Goal: Task Accomplishment & Management: Use online tool/utility

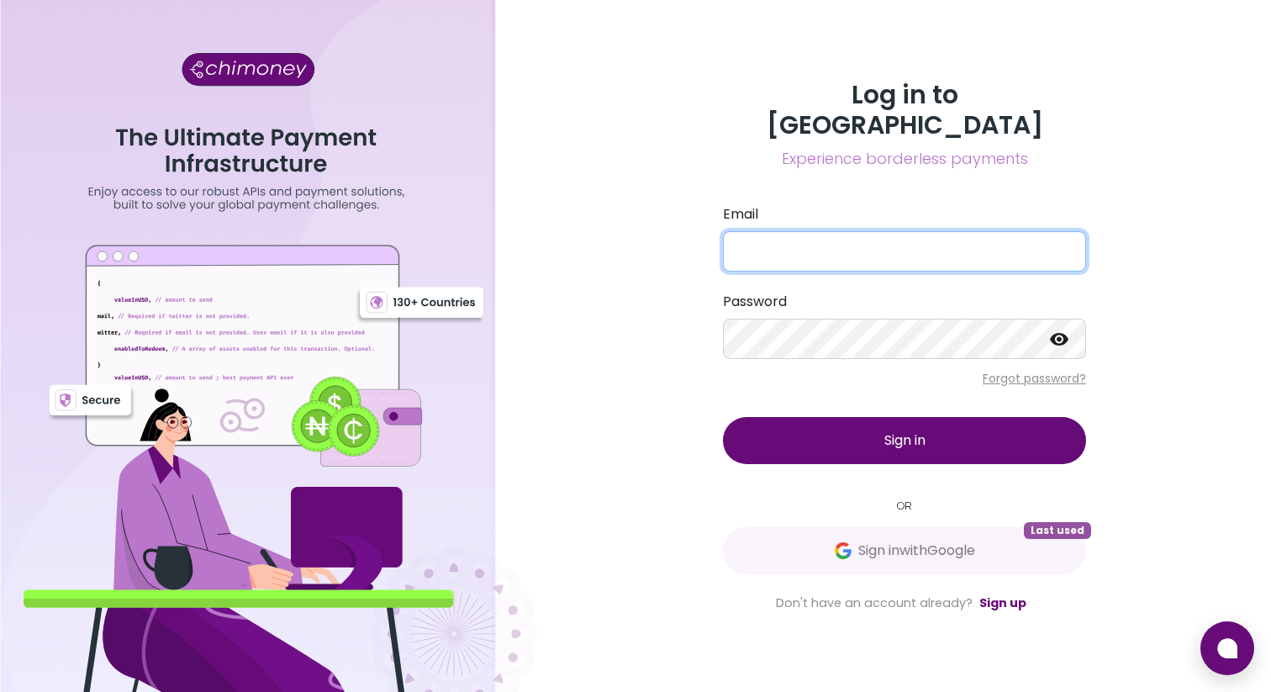
click at [842, 231] on input "Email" at bounding box center [904, 251] width 363 height 40
type input "[EMAIL_ADDRESS][DOMAIN_NAME]"
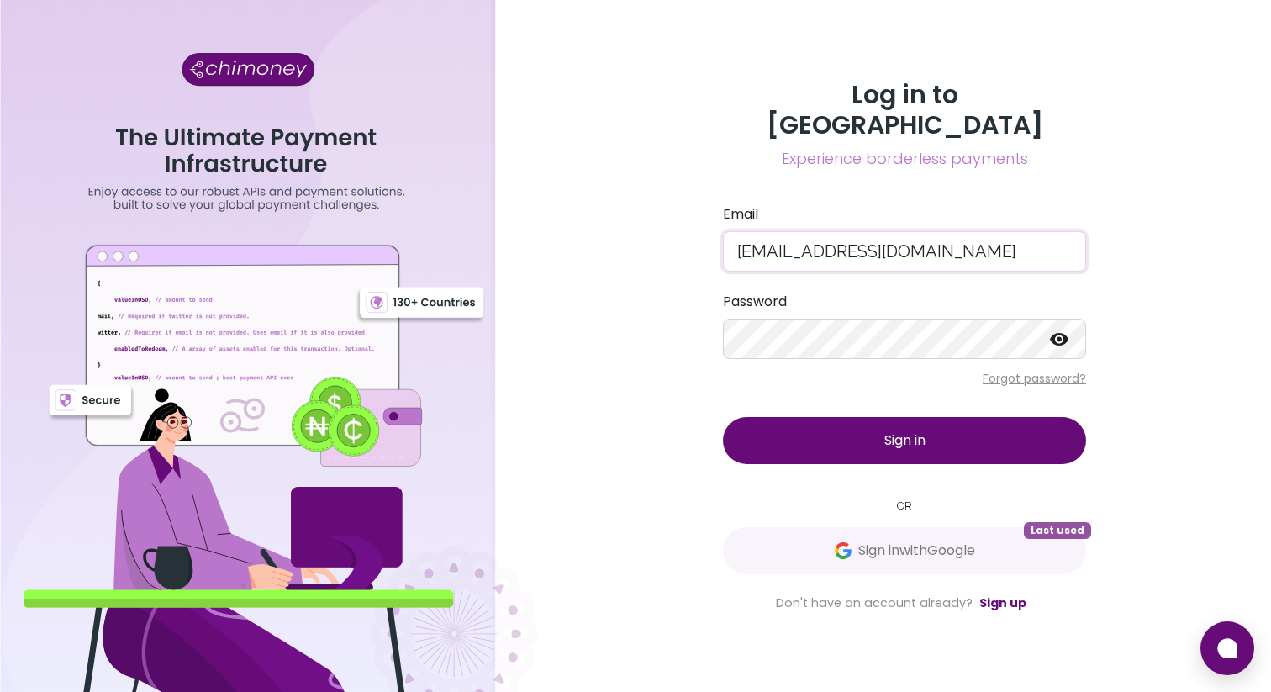
click at [830, 417] on button "Sign in" at bounding box center [904, 440] width 363 height 47
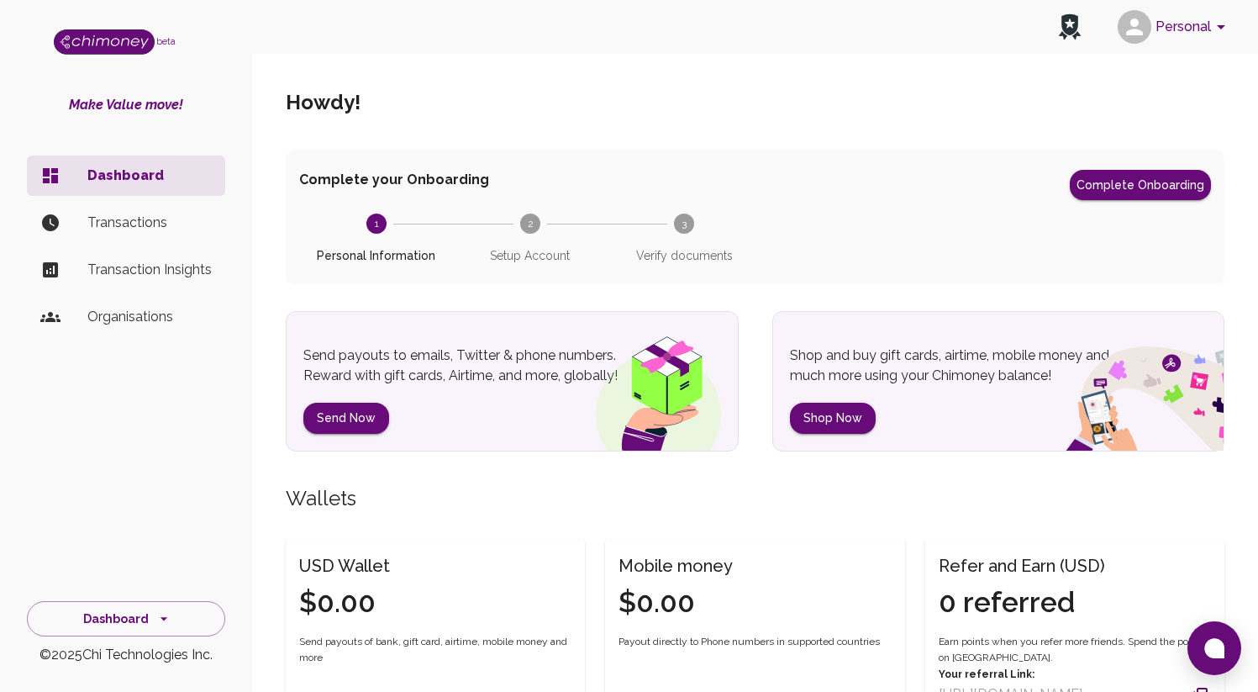
click at [142, 227] on p "Transactions" at bounding box center [149, 223] width 124 height 20
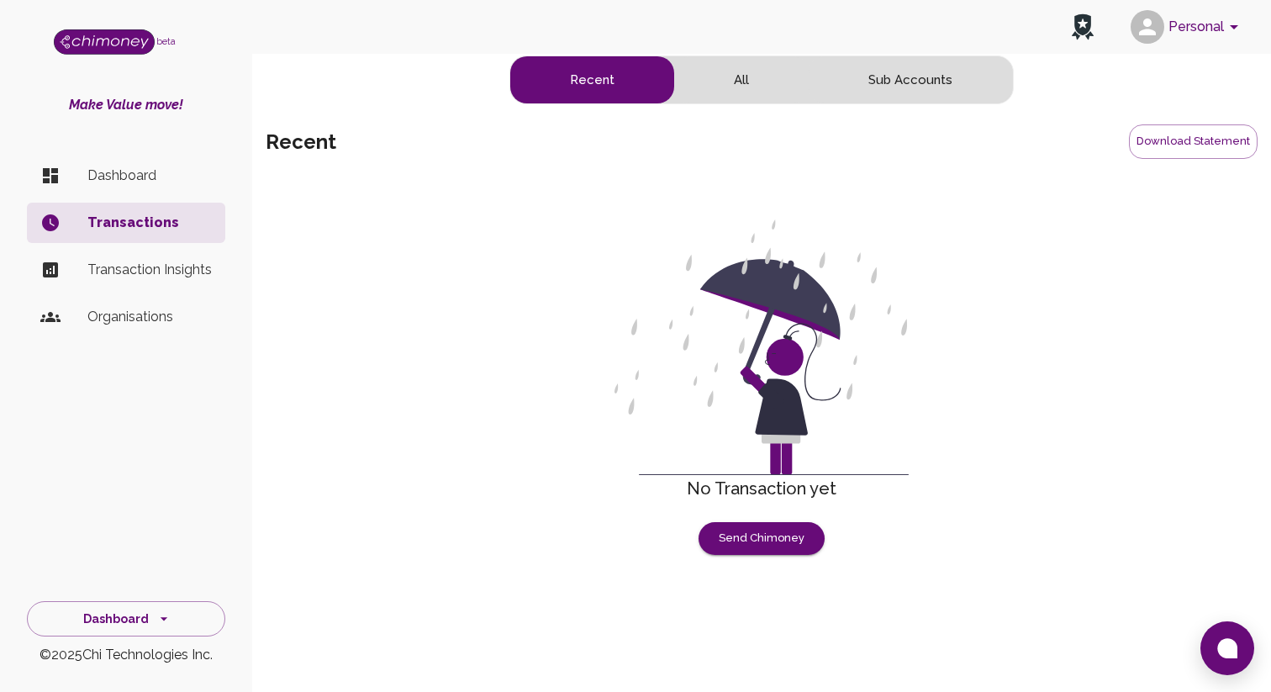
click at [139, 178] on p "Dashboard" at bounding box center [149, 176] width 124 height 20
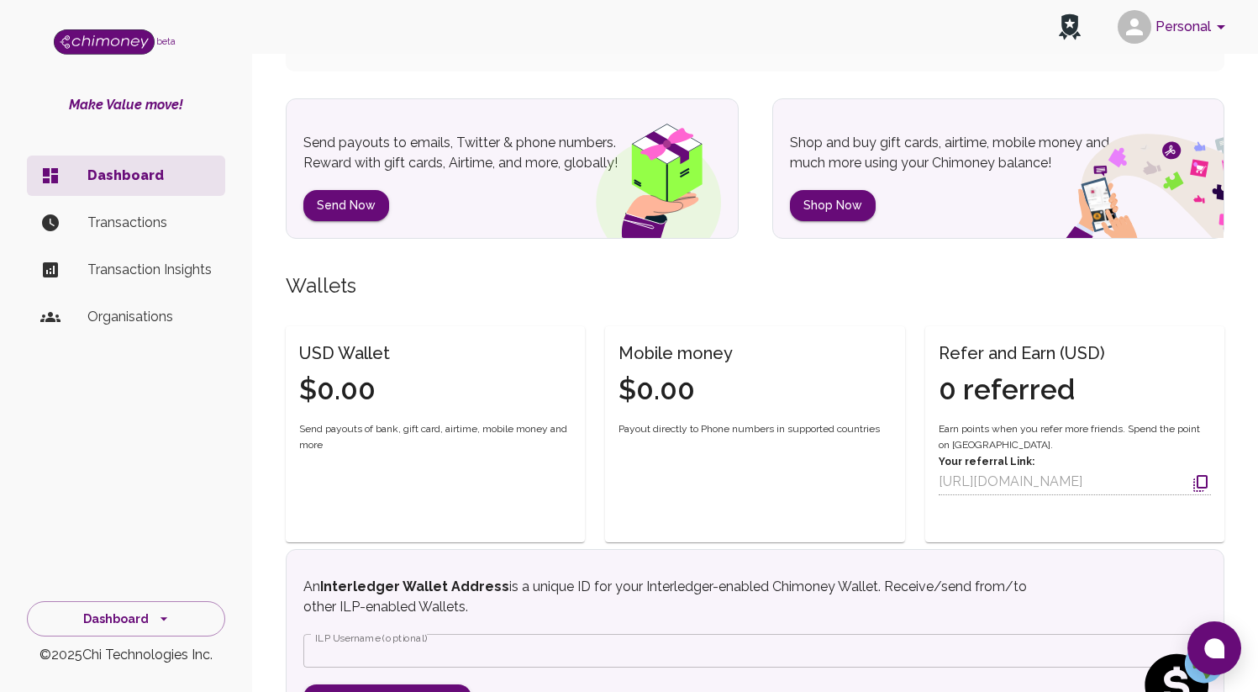
scroll to position [205, 0]
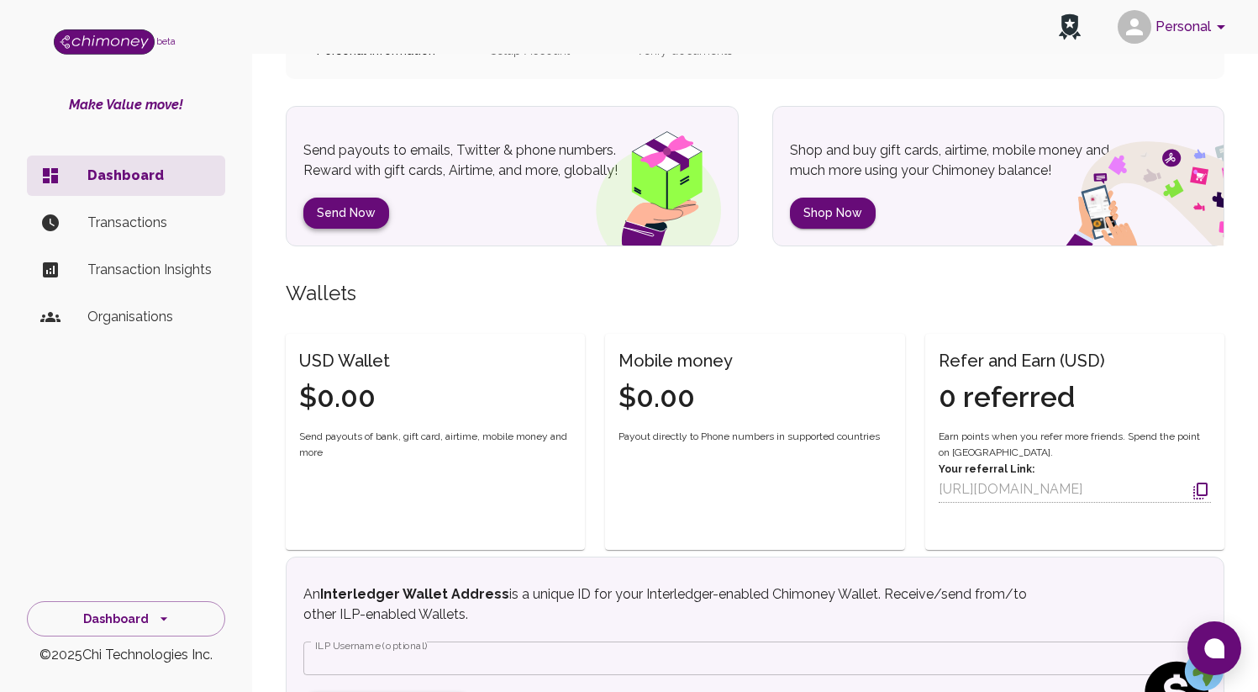
click at [353, 210] on button "Send Now" at bounding box center [346, 212] width 86 height 31
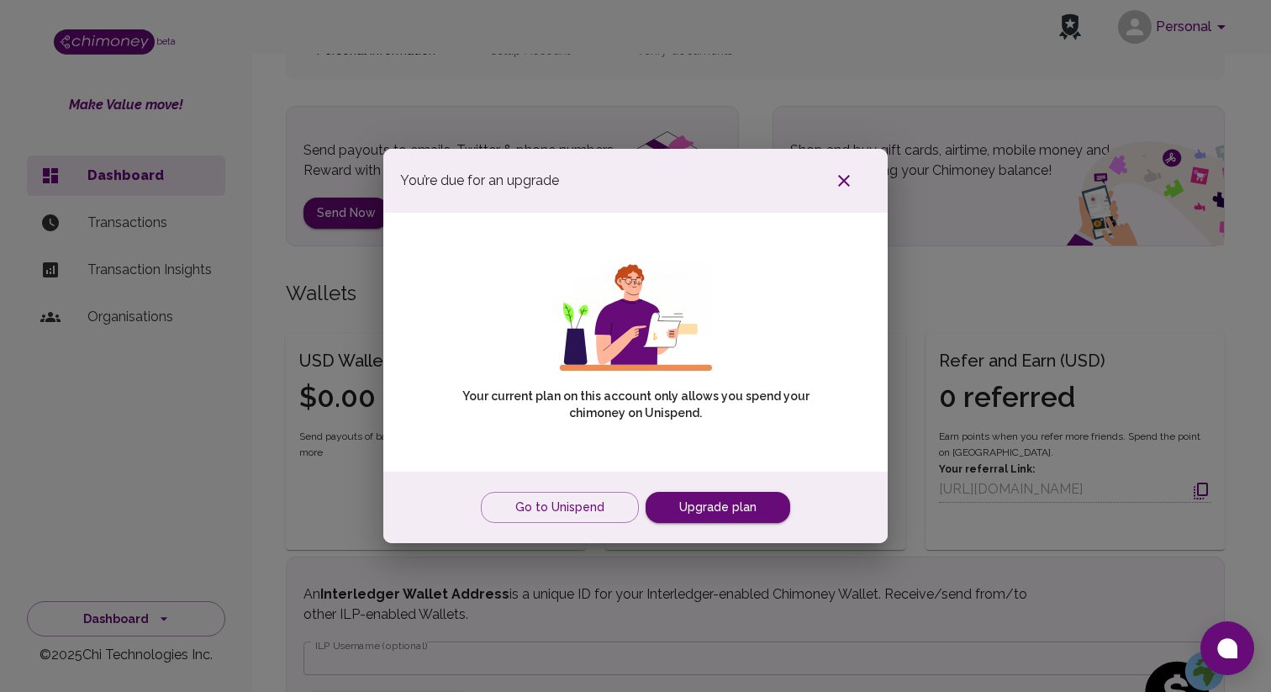
click at [854, 186] on button "button" at bounding box center [844, 181] width 54 height 30
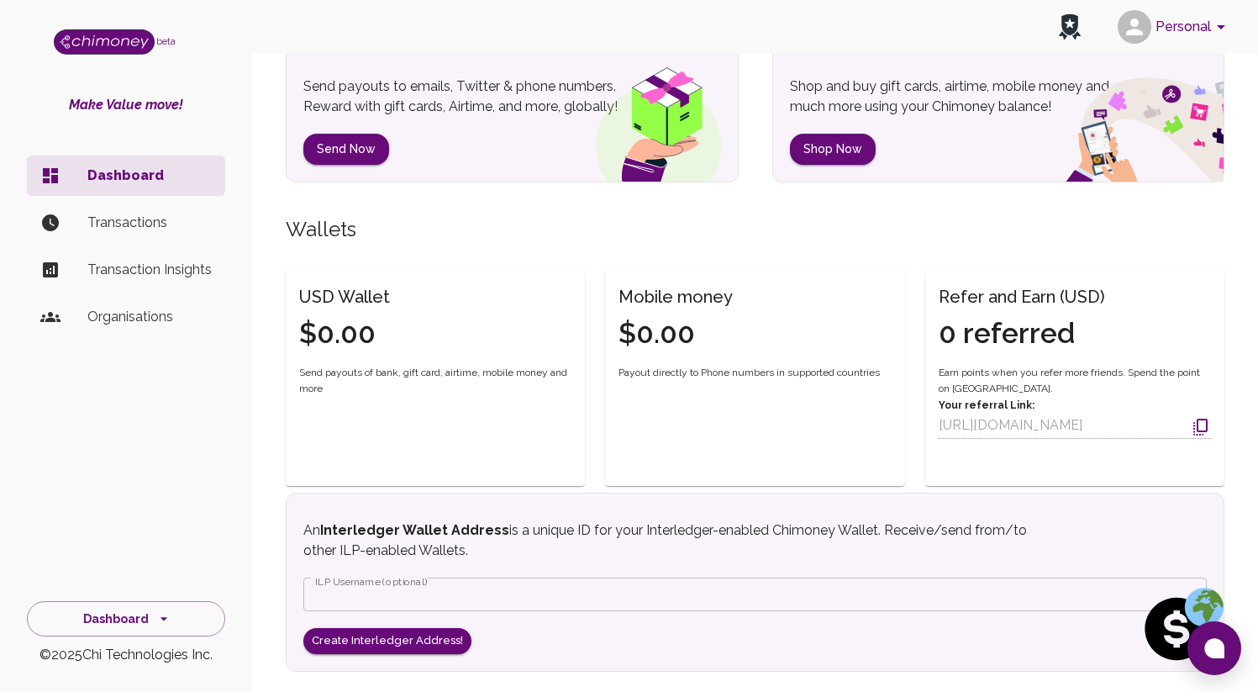
scroll to position [290, 0]
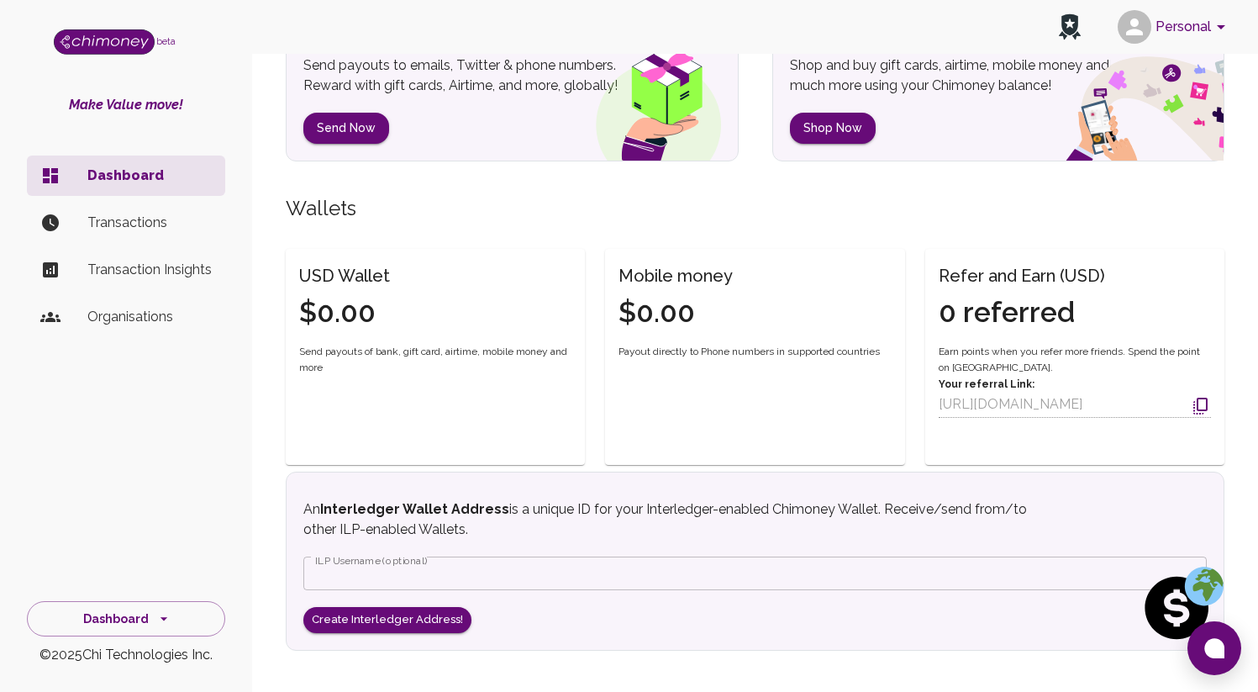
click at [300, 278] on h6 "USD Wallet" at bounding box center [344, 275] width 91 height 27
click at [326, 315] on h4 "$0.00" at bounding box center [344, 312] width 91 height 35
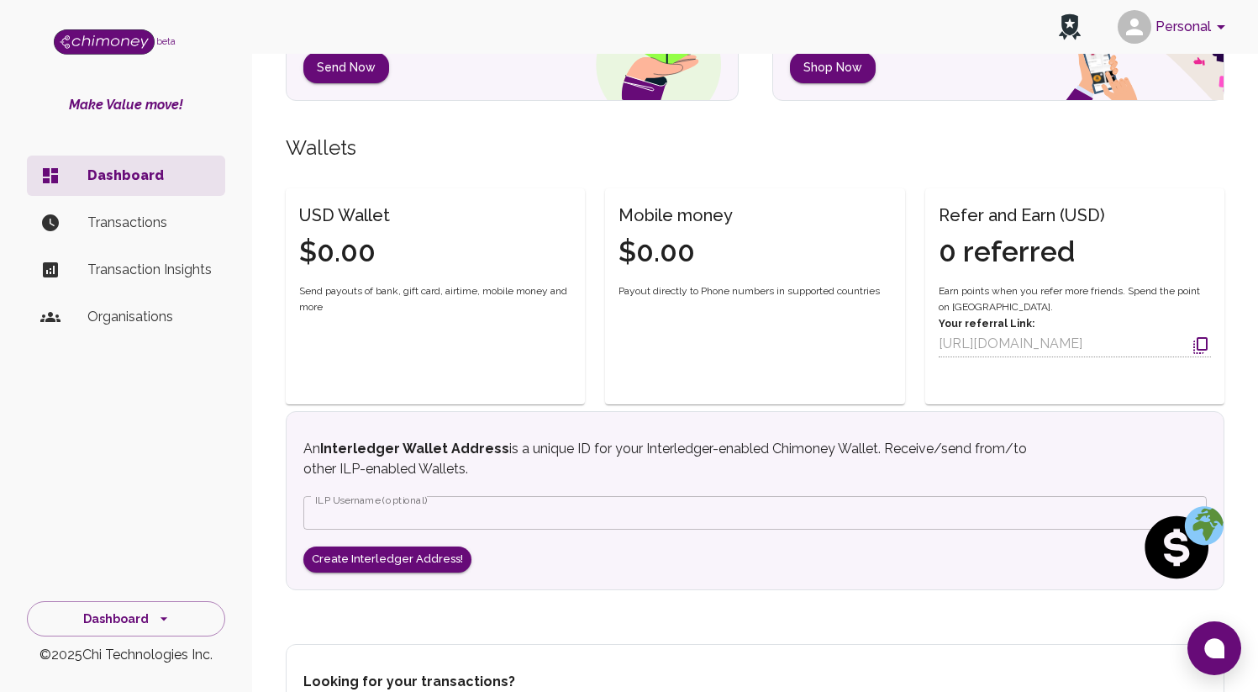
scroll to position [352, 0]
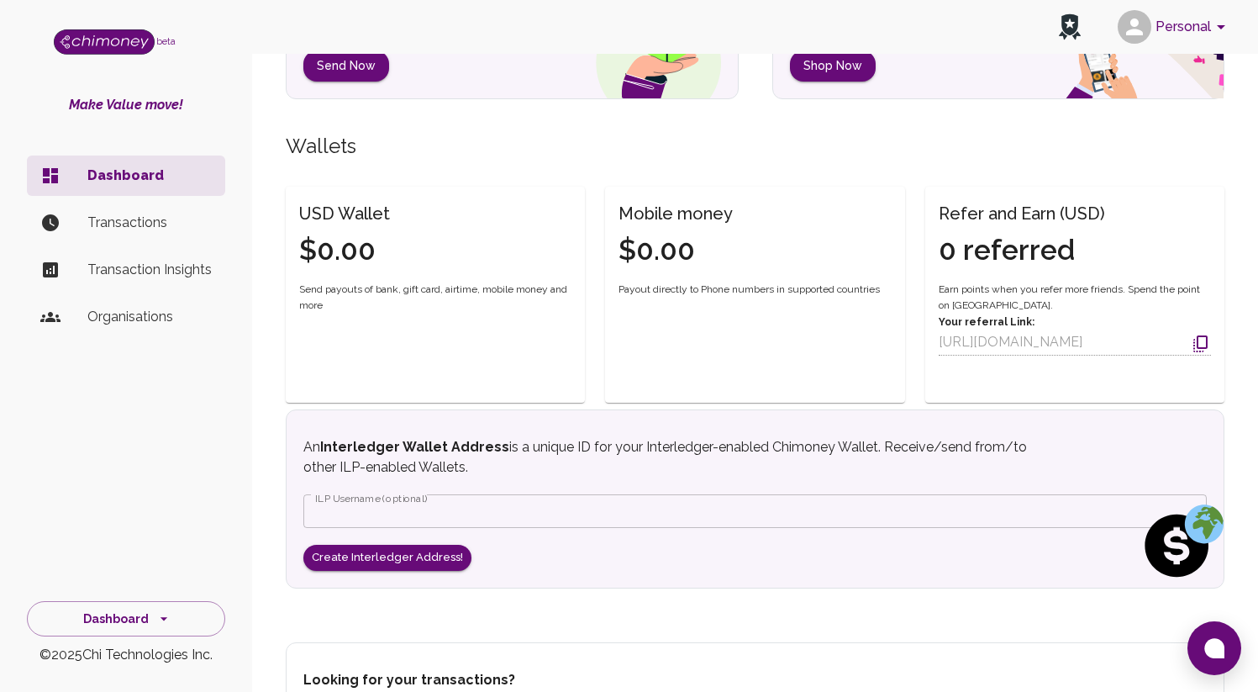
click at [667, 238] on h4 "$0.00" at bounding box center [676, 250] width 114 height 35
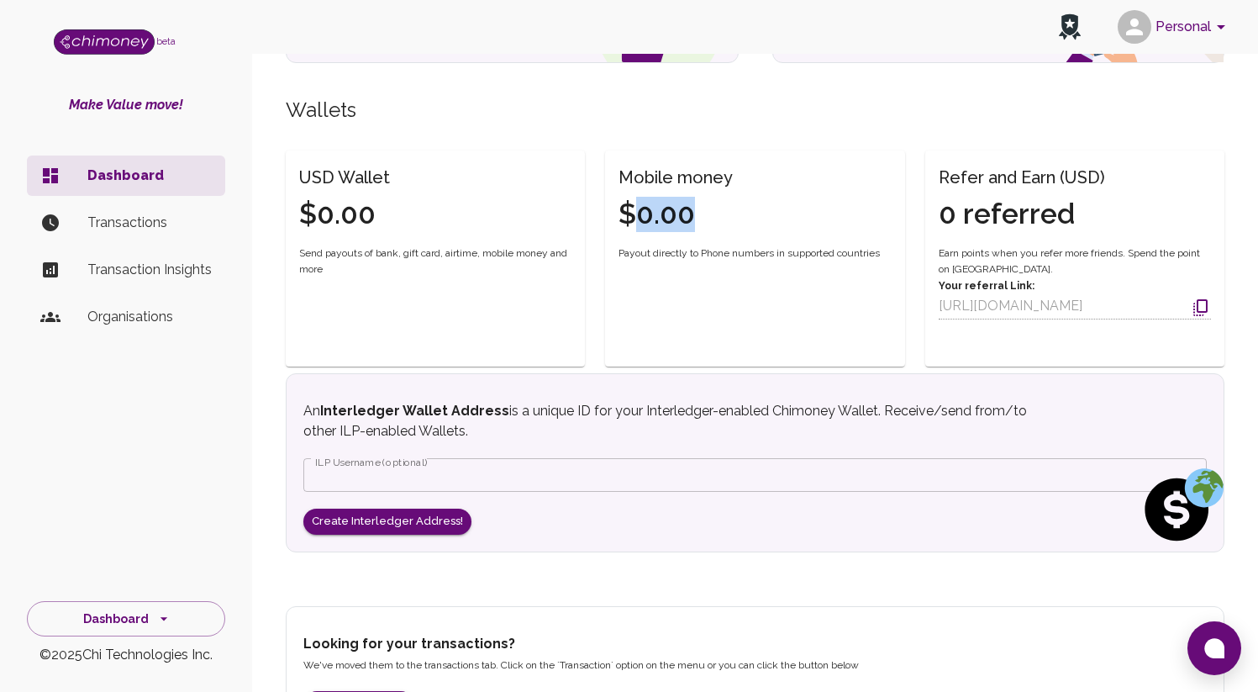
scroll to position [458, 0]
